Goal: Transaction & Acquisition: Download file/media

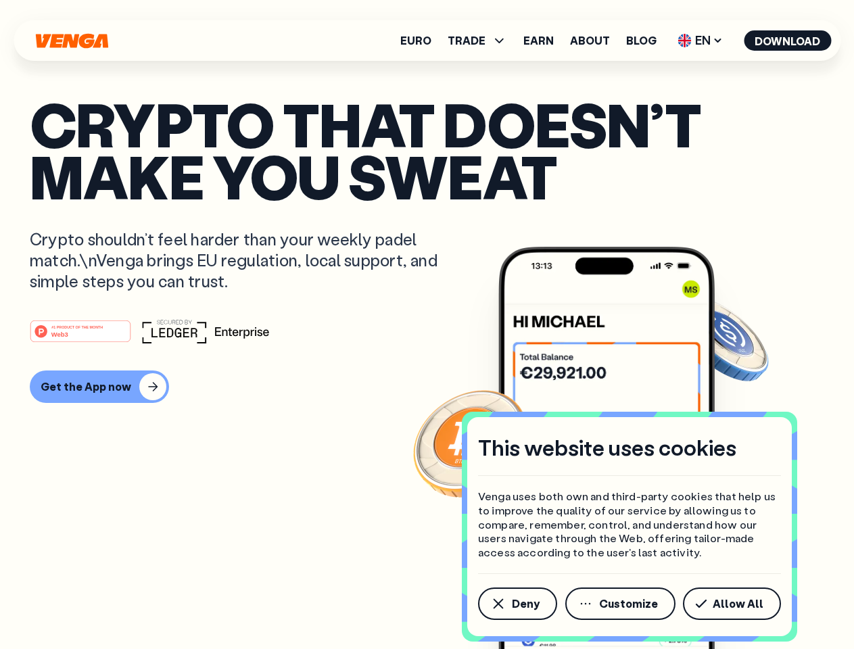
click at [427, 325] on div "#1 PRODUCT OF THE MONTH Web3" at bounding box center [427, 331] width 794 height 24
click at [516, 604] on span "Deny" at bounding box center [526, 603] width 28 height 11
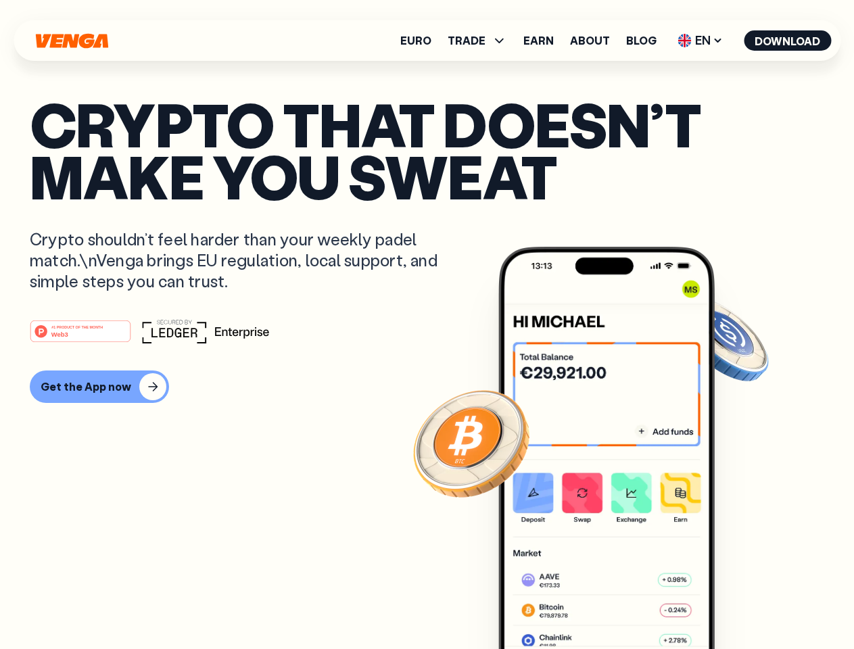
click at [621, 604] on img at bounding box center [606, 473] width 216 height 453
click at [734, 604] on article "Crypto that doesn’t make you sweat Crypto shouldn’t feel harder than your weekl…" at bounding box center [427, 351] width 794 height 507
click at [481, 41] on span "TRADE" at bounding box center [467, 40] width 38 height 11
click at [700, 41] on span "EN" at bounding box center [700, 41] width 55 height 22
click at [788, 41] on button "Download" at bounding box center [787, 40] width 87 height 20
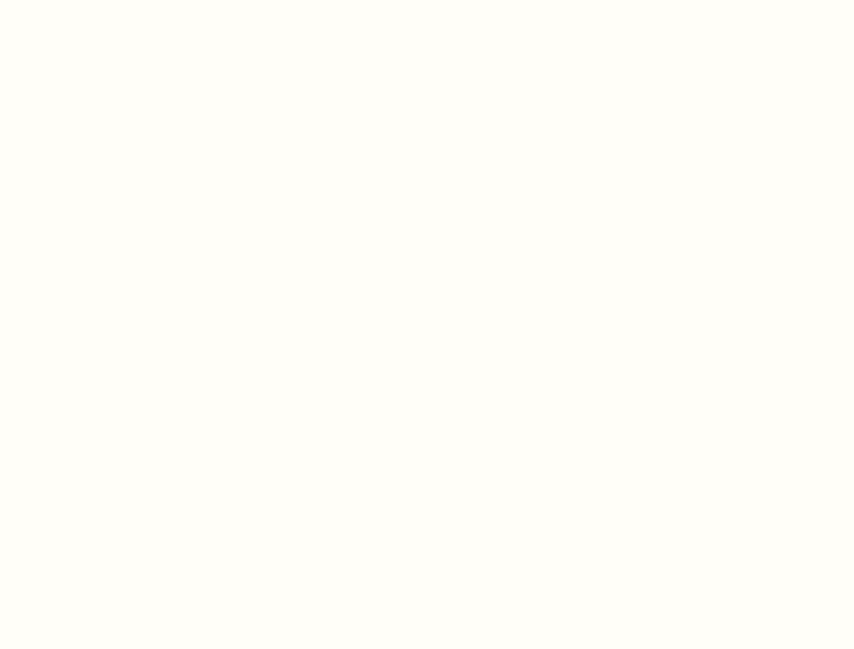
click at [427, 0] on html "This website uses cookies Venga uses both own and third-party cookies that help…" at bounding box center [427, 0] width 854 height 0
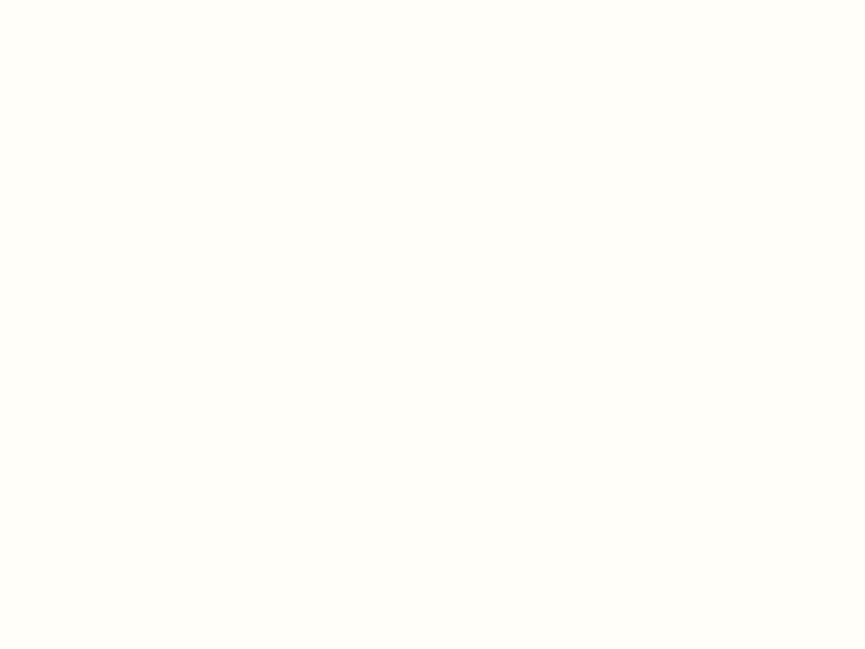
click at [97, 0] on html "This website uses cookies Venga uses both own and third-party cookies that help…" at bounding box center [432, 0] width 865 height 0
click at [82, 0] on html "This website uses cookies Venga uses both own and third-party cookies that help…" at bounding box center [432, 0] width 865 height 0
